Goal: Check status: Check status

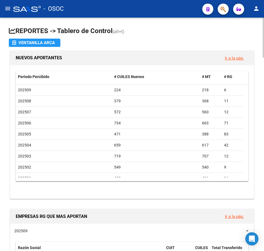
click at [88, 142] on datatable-body-cell "202504" at bounding box center [64, 145] width 96 height 11
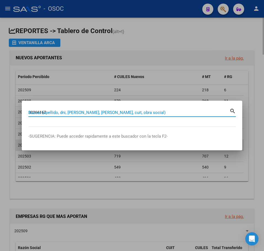
type input "30266167"
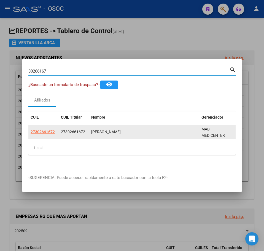
click at [47, 131] on span "27302661672" at bounding box center [43, 131] width 24 height 4
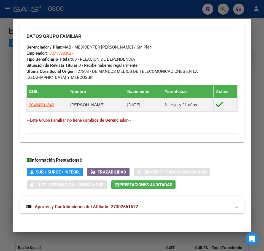
click at [104, 207] on span "Aportes y Contribuciones del Afiliado: 27302661672" at bounding box center [86, 206] width 103 height 5
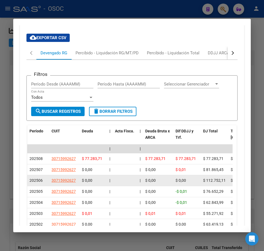
scroll to position [523, 0]
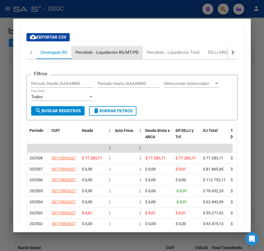
click at [108, 58] on div "Percibido - Liquidación RG/MT/PD" at bounding box center [106, 52] width 71 height 13
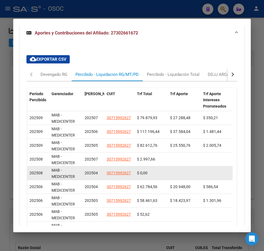
scroll to position [508, 0]
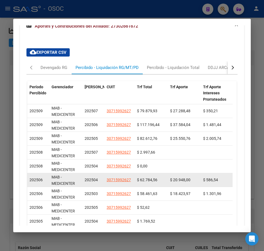
click at [150, 182] on span "$ 62.784,56" at bounding box center [147, 179] width 20 height 4
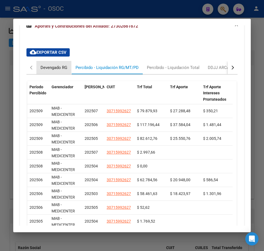
click at [63, 69] on div "Devengado RG" at bounding box center [53, 67] width 27 height 6
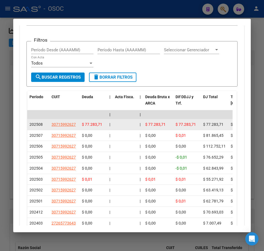
scroll to position [563, 0]
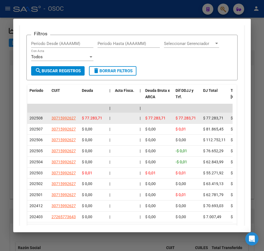
click at [35, 120] on span "202508" at bounding box center [35, 118] width 13 height 4
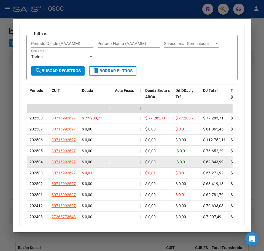
scroll to position [591, 0]
